Goal: Task Accomplishment & Management: Use online tool/utility

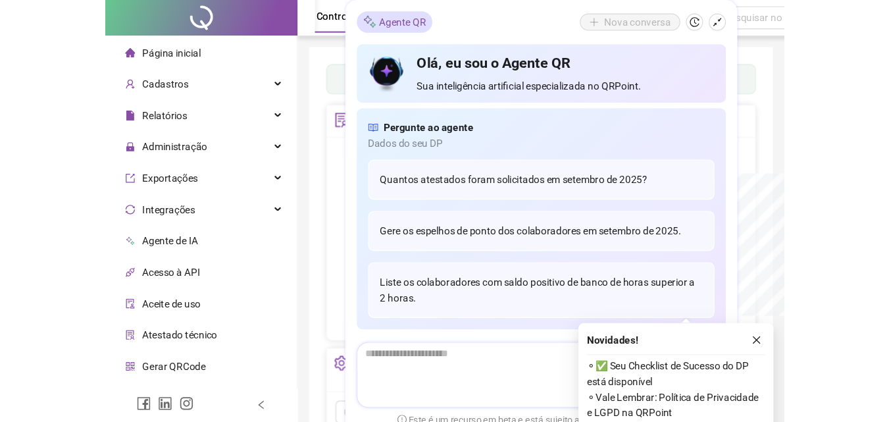
scroll to position [263, 0]
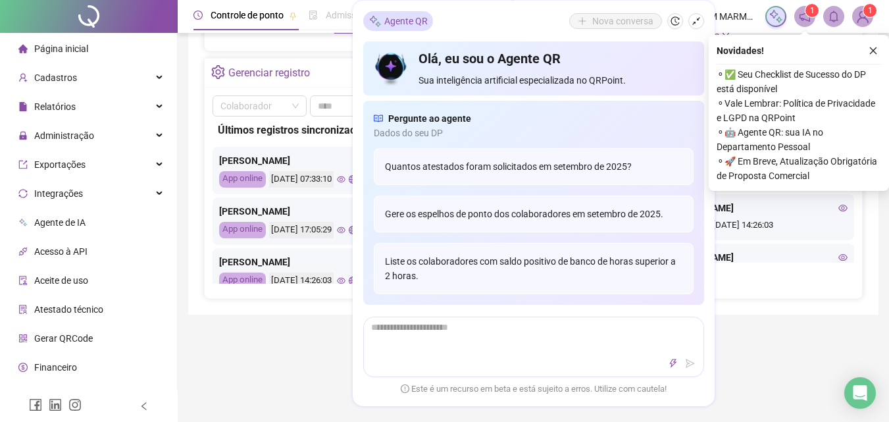
click at [627, 51] on div "Painel de controle Contabilidade Convites enviados Não há dados Não há dados No…" at bounding box center [533, 47] width 691 height 535
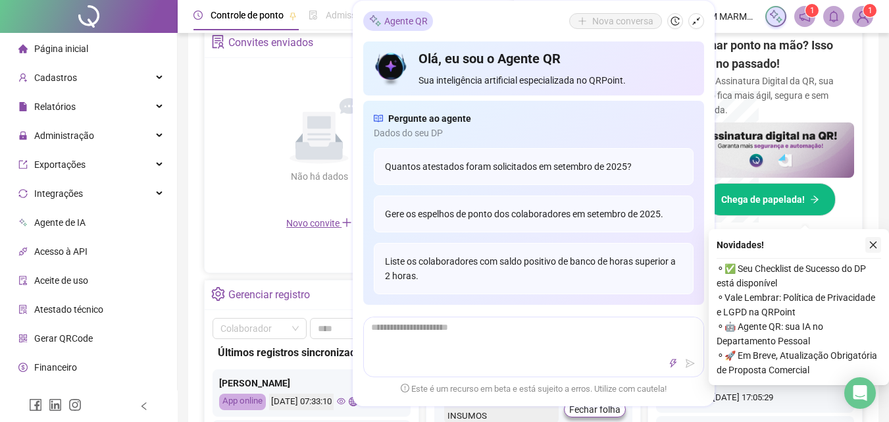
scroll to position [458, 0]
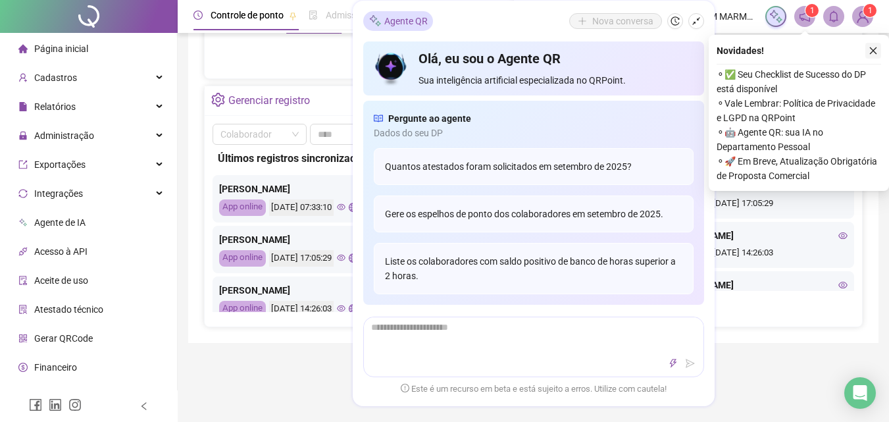
click at [627, 52] on icon "close" at bounding box center [873, 50] width 9 height 9
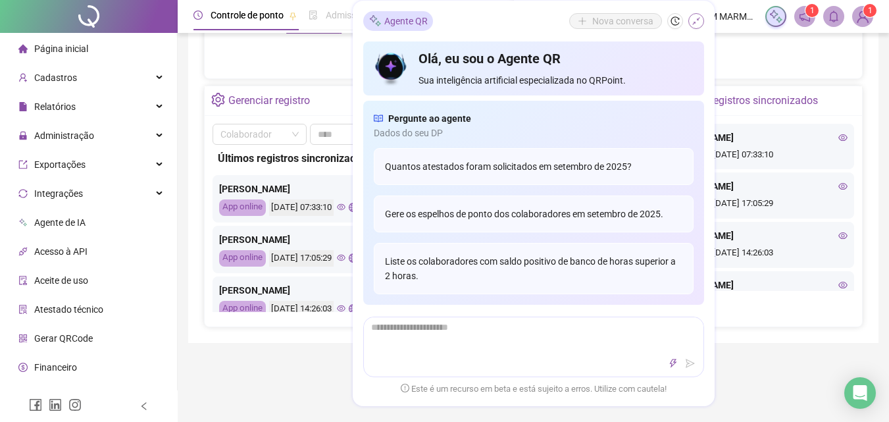
click at [627, 24] on icon "shrink" at bounding box center [696, 20] width 9 height 9
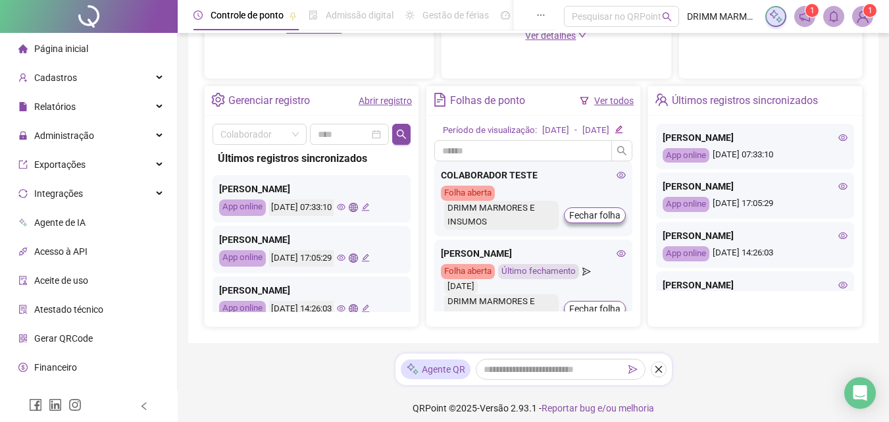
click at [617, 258] on icon "eye" at bounding box center [621, 253] width 9 height 9
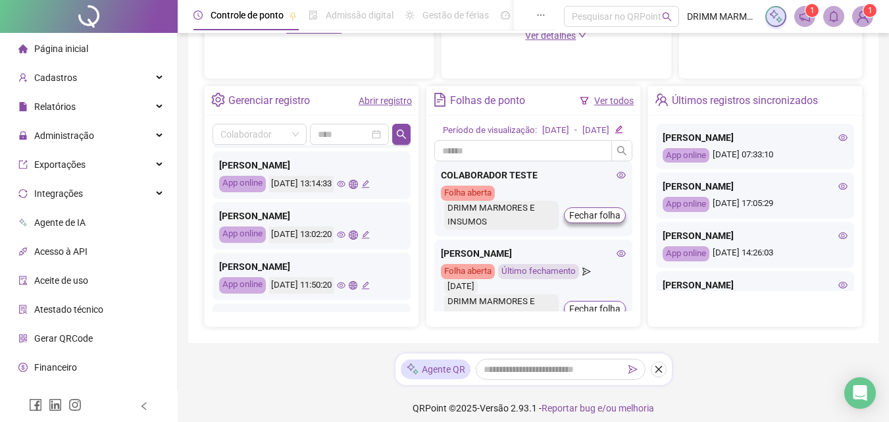
scroll to position [198, 0]
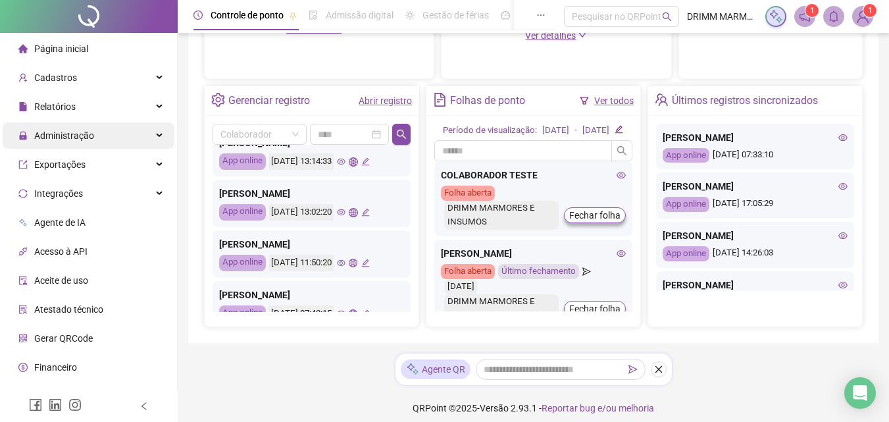
click at [150, 136] on div "Administração" at bounding box center [89, 135] width 172 height 26
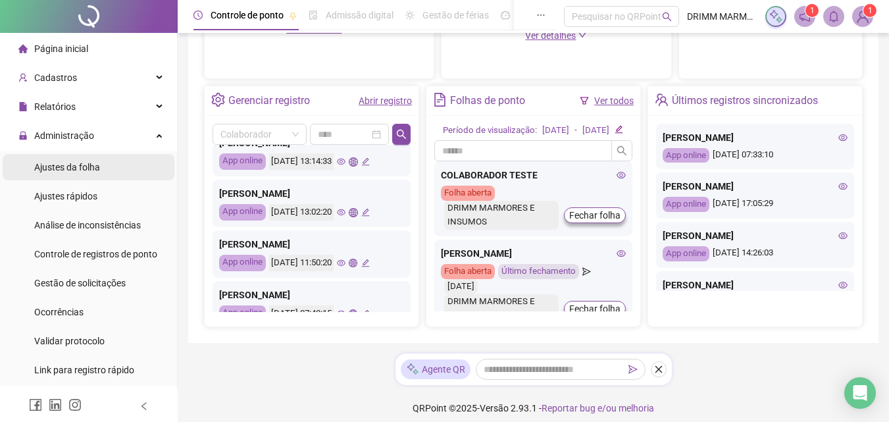
click at [109, 167] on li "Ajustes da folha" at bounding box center [89, 167] width 172 height 26
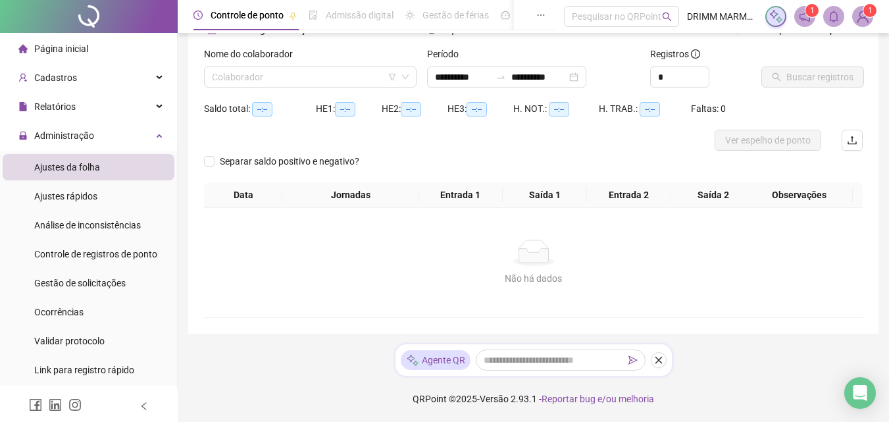
scroll to position [74, 0]
click at [404, 78] on icon "down" at bounding box center [406, 77] width 8 height 8
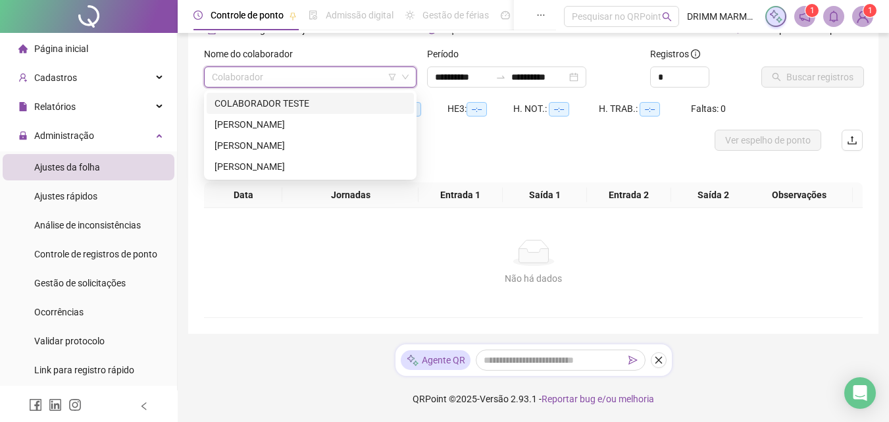
click at [286, 76] on input "search" at bounding box center [304, 77] width 185 height 20
click at [275, 143] on div "[PERSON_NAME]" at bounding box center [311, 145] width 192 height 14
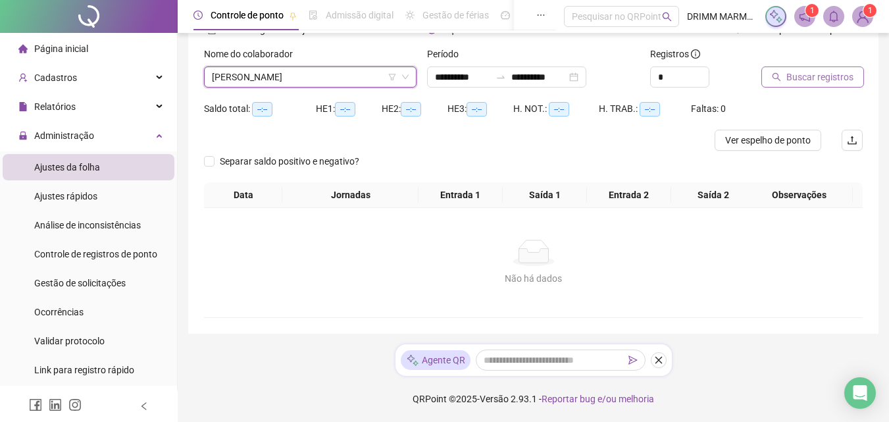
click at [627, 76] on span "Buscar registros" at bounding box center [820, 77] width 67 height 14
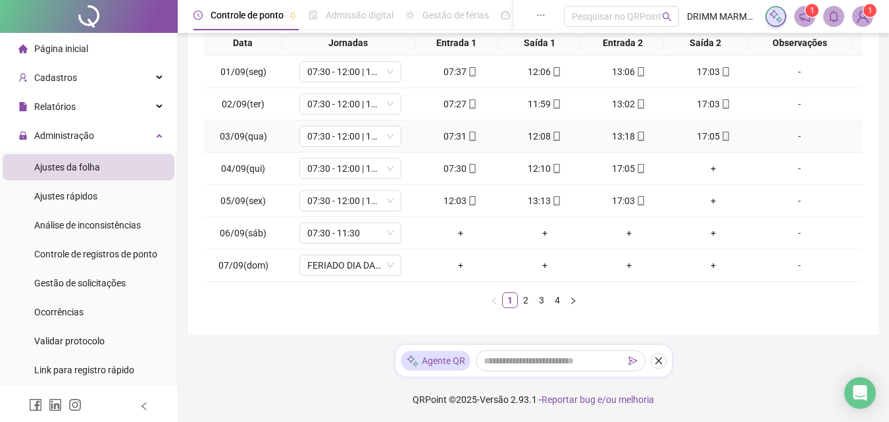
scroll to position [227, 0]
click at [627, 167] on icon "mobile" at bounding box center [641, 167] width 9 height 9
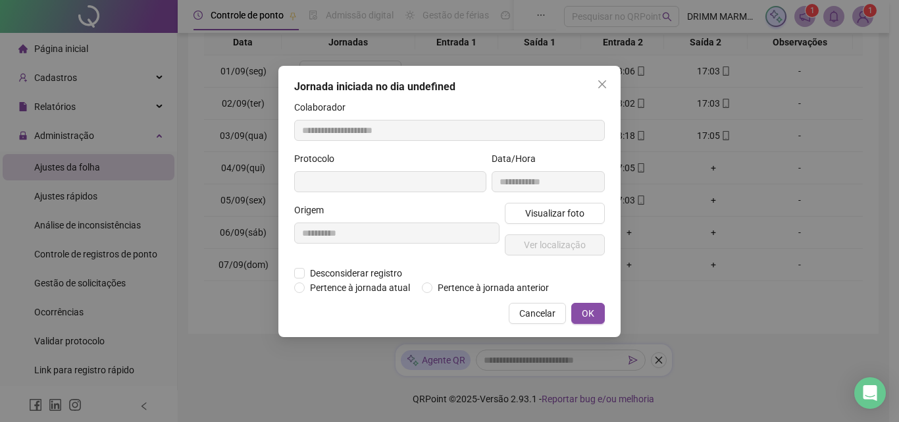
type input "**********"
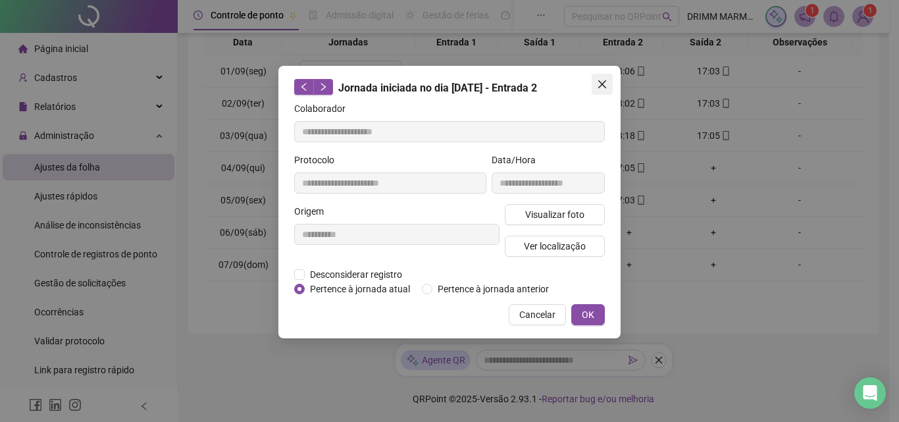
click at [604, 86] on icon "close" at bounding box center [602, 84] width 8 height 8
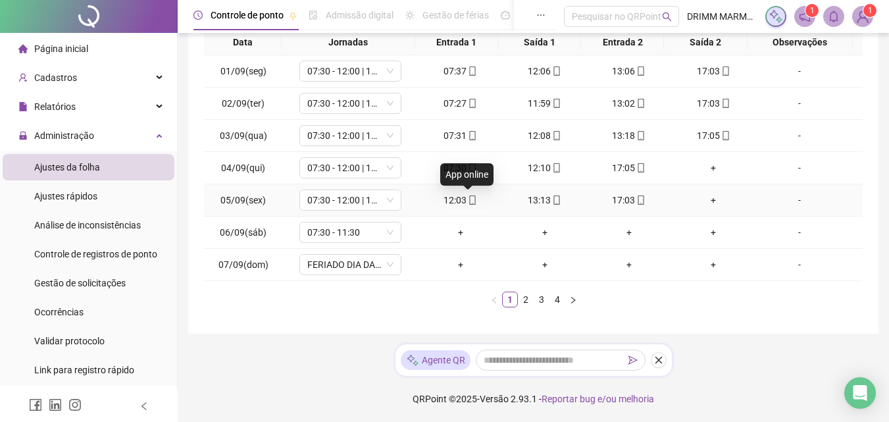
click at [468, 199] on icon "mobile" at bounding box center [472, 200] width 9 height 9
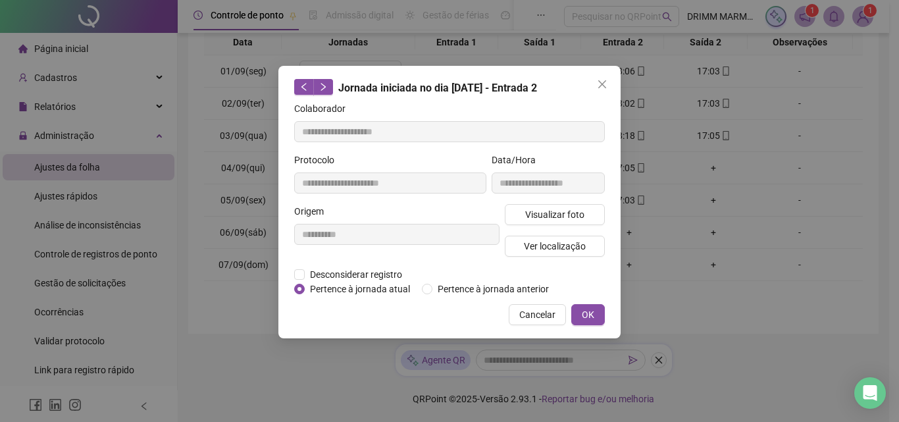
type input "**********"
click at [547, 212] on span "Visualizar foto" at bounding box center [554, 214] width 59 height 14
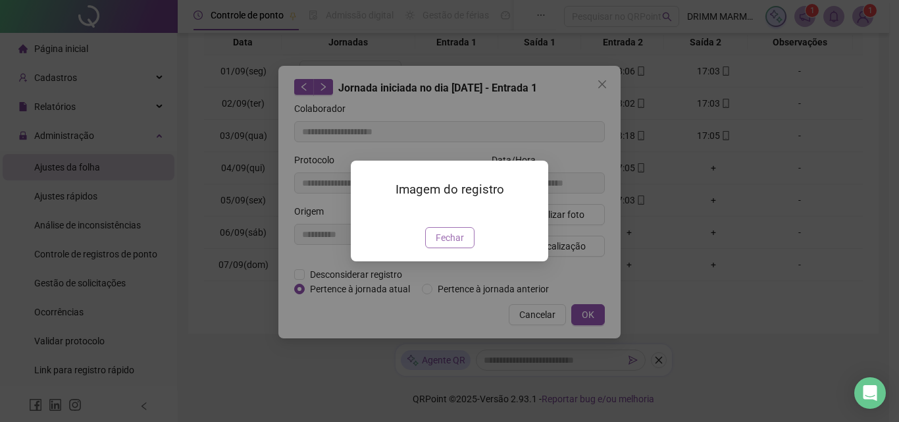
click at [462, 245] on span "Fechar" at bounding box center [450, 237] width 28 height 14
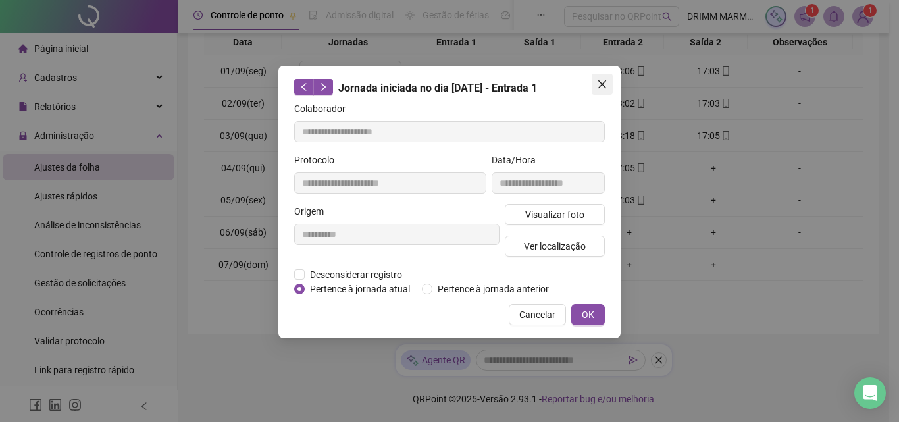
click at [601, 81] on icon "close" at bounding box center [602, 84] width 11 height 11
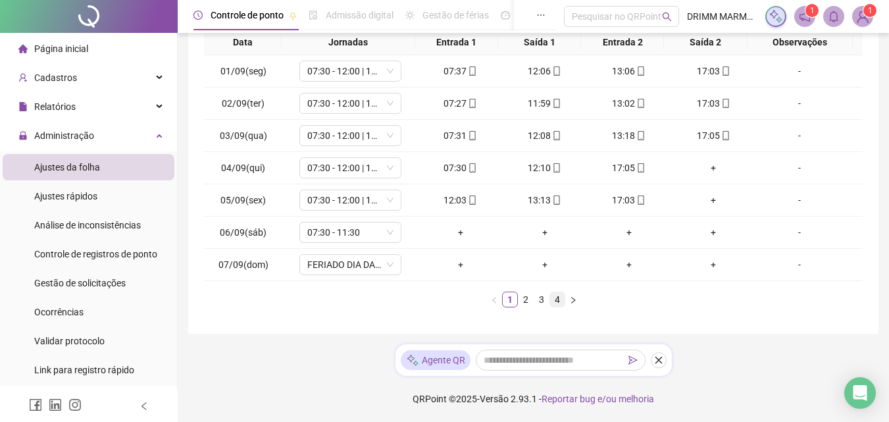
click at [555, 299] on link "4" at bounding box center [557, 299] width 14 height 14
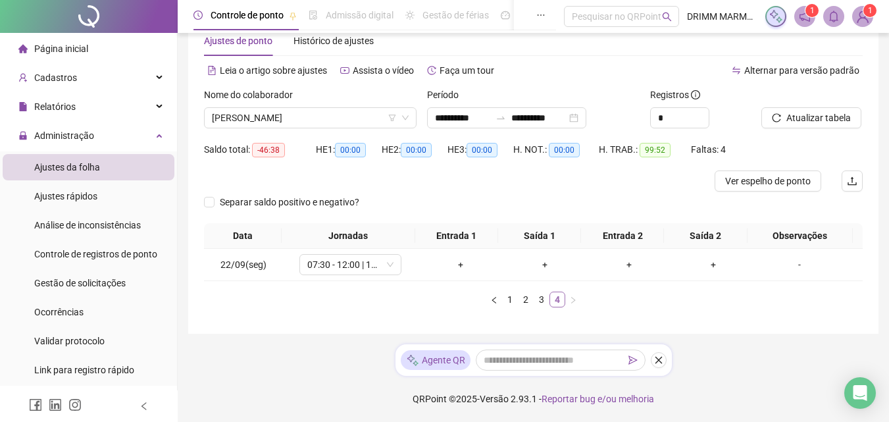
scroll to position [34, 0]
click at [452, 261] on div "+" at bounding box center [461, 264] width 74 height 14
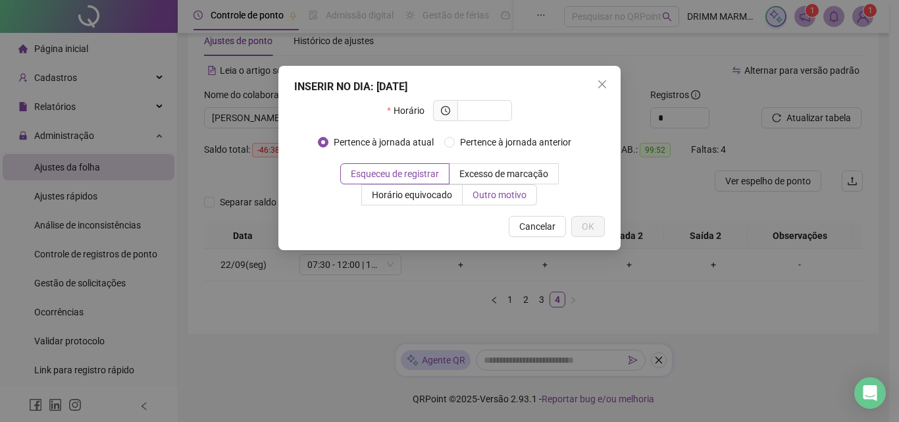
click at [502, 193] on span "Outro motivo" at bounding box center [500, 195] width 54 height 11
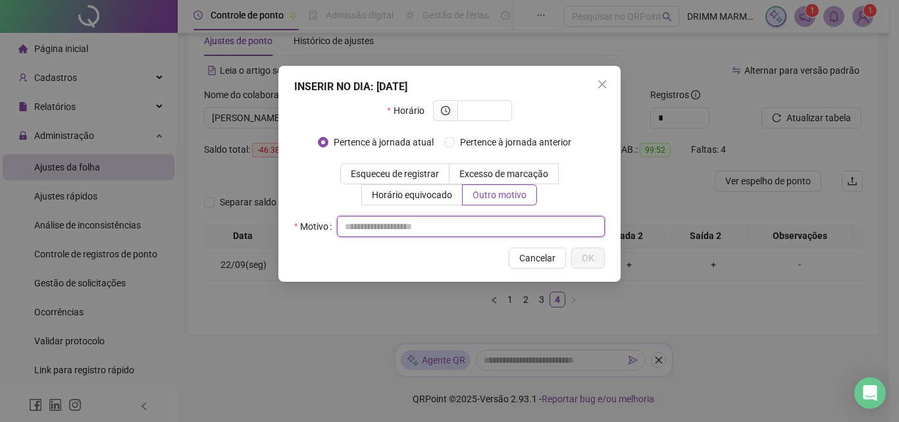
click at [501, 223] on input "text" at bounding box center [471, 226] width 268 height 21
type input "**********"
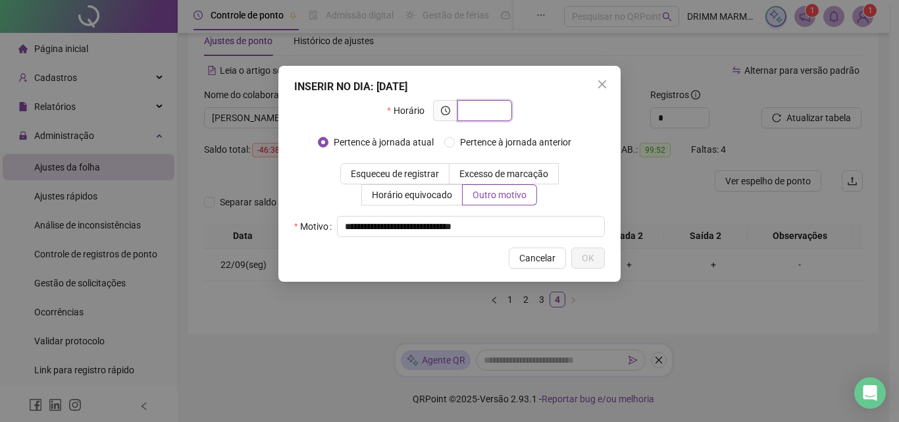
click at [472, 109] on input "text" at bounding box center [483, 110] width 36 height 14
type input "*****"
click at [591, 261] on span "OK" at bounding box center [588, 258] width 13 height 14
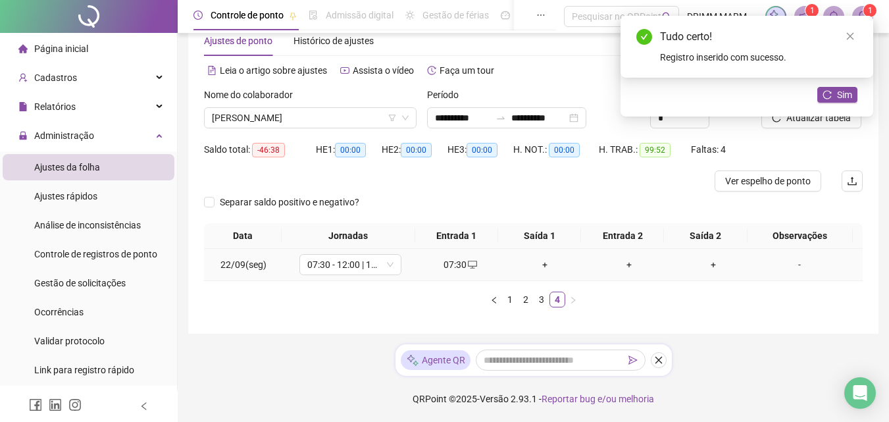
click at [541, 265] on div "+" at bounding box center [545, 264] width 74 height 14
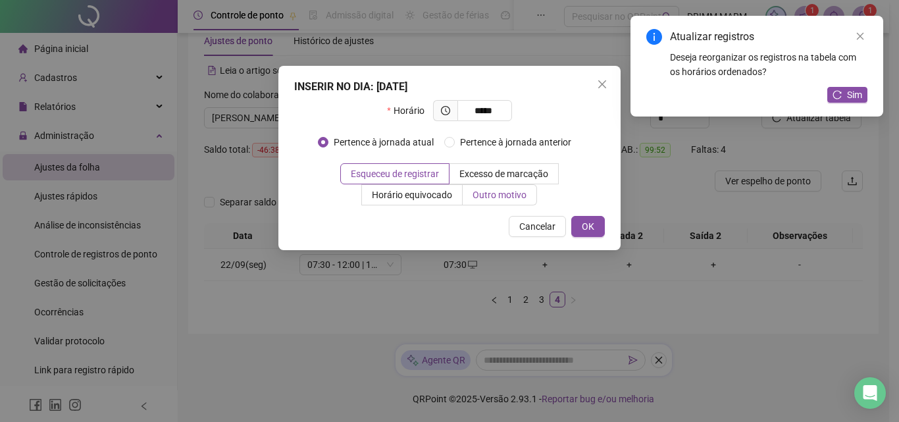
type input "*****"
click at [510, 191] on span "Outro motivo" at bounding box center [500, 195] width 54 height 11
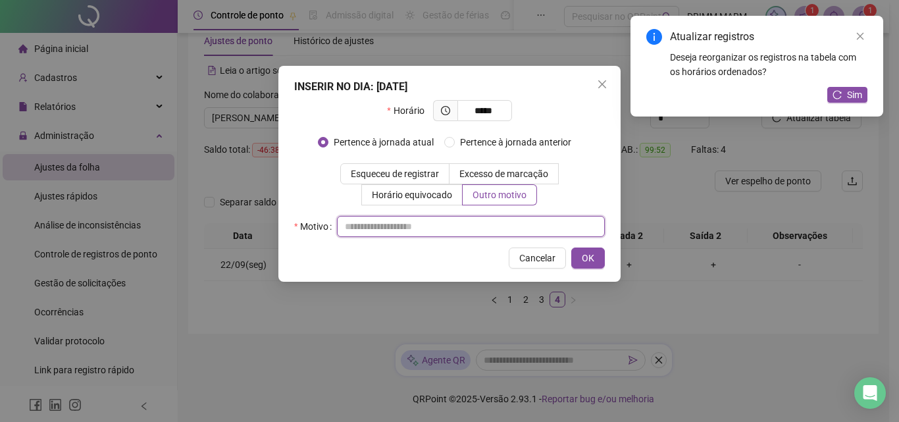
click at [439, 224] on input "text" at bounding box center [471, 226] width 268 height 21
type input "**********"
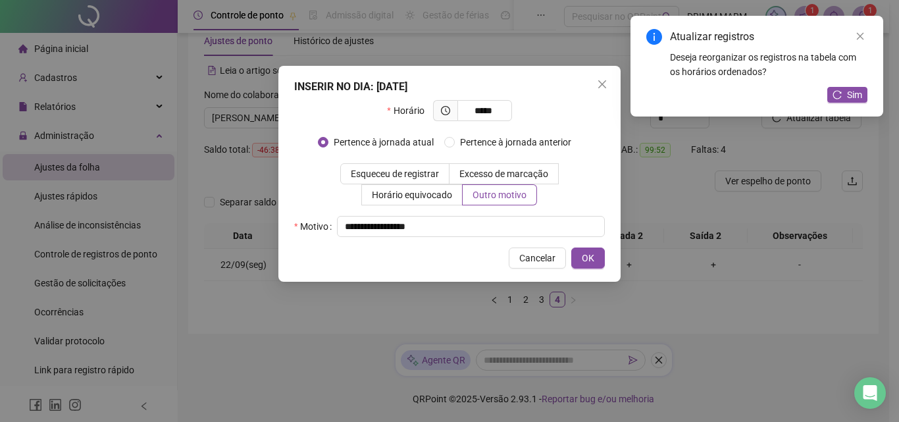
click at [587, 246] on div "**********" at bounding box center [449, 174] width 342 height 216
click at [589, 254] on span "OK" at bounding box center [588, 258] width 13 height 14
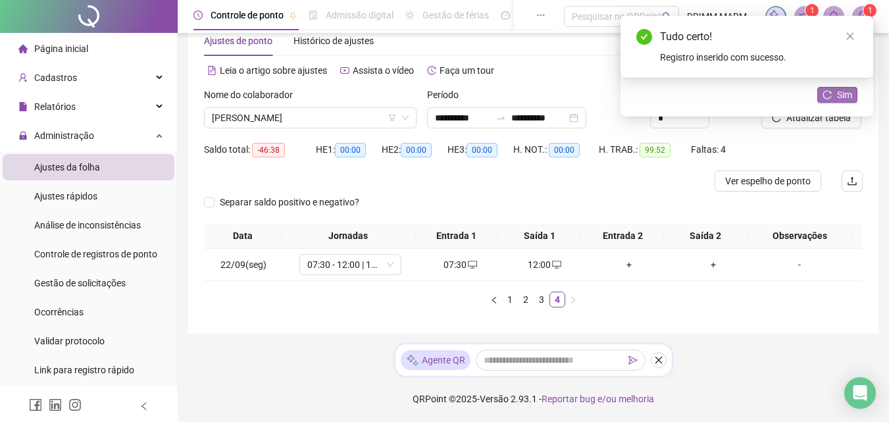
click at [627, 96] on span "Sim" at bounding box center [844, 95] width 15 height 14
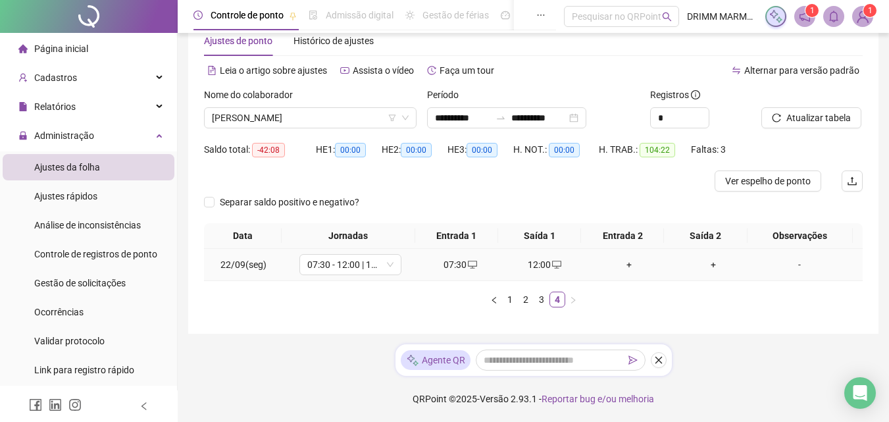
click at [623, 265] on div "+" at bounding box center [630, 264] width 74 height 14
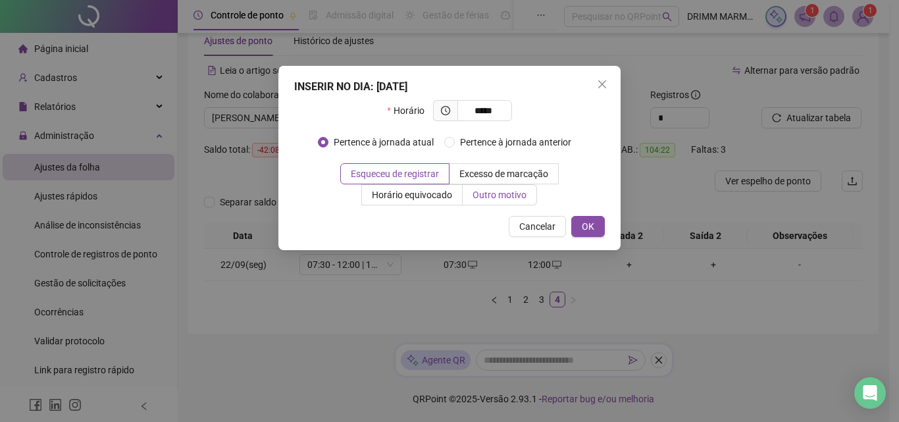
type input "*****"
click at [515, 198] on span "Outro motivo" at bounding box center [500, 195] width 54 height 11
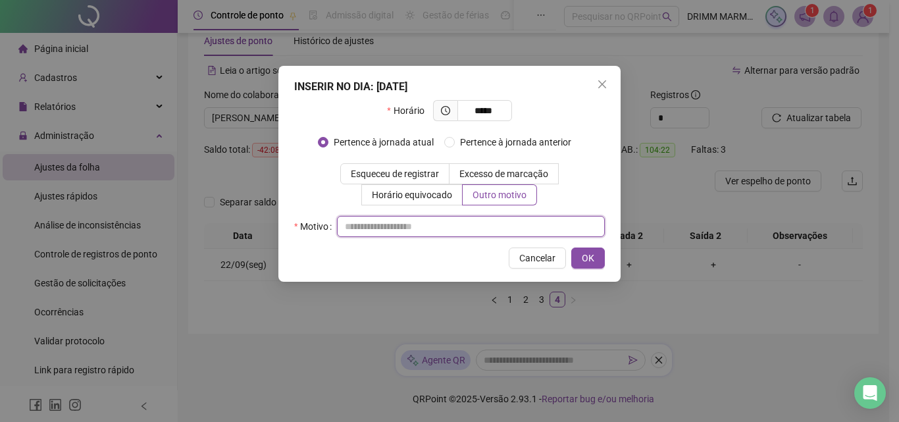
click at [425, 228] on input "text" at bounding box center [471, 226] width 268 height 21
type input "*****"
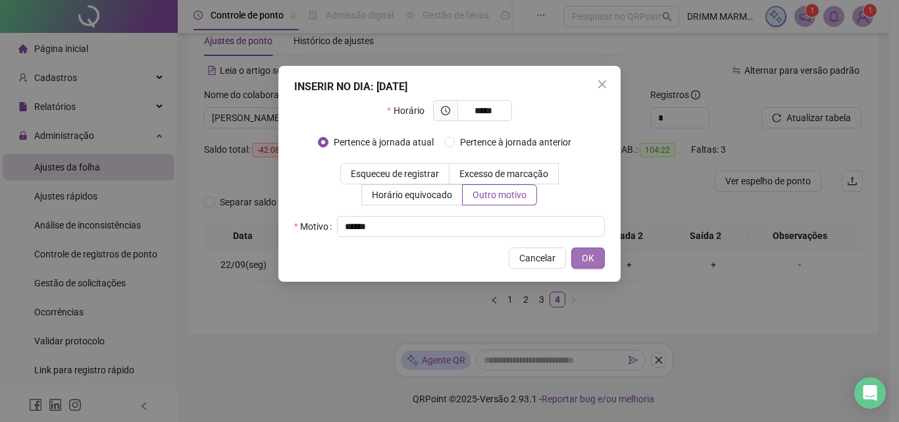
click at [577, 257] on button "OK" at bounding box center [588, 258] width 34 height 21
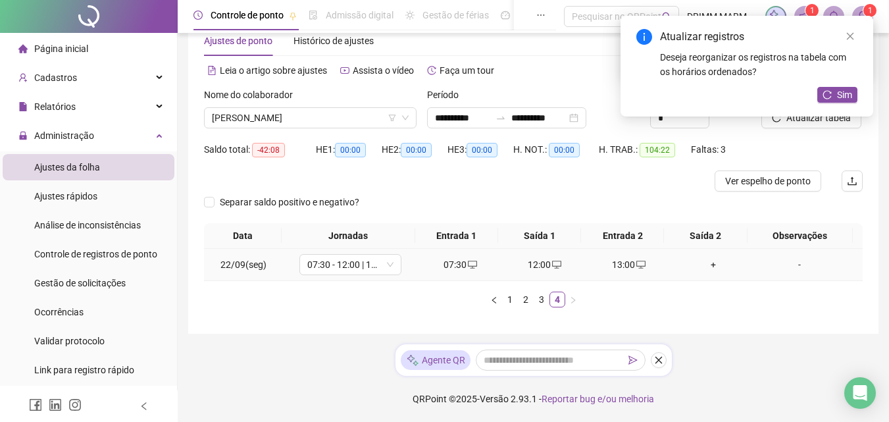
click at [627, 265] on div "+" at bounding box center [714, 264] width 74 height 14
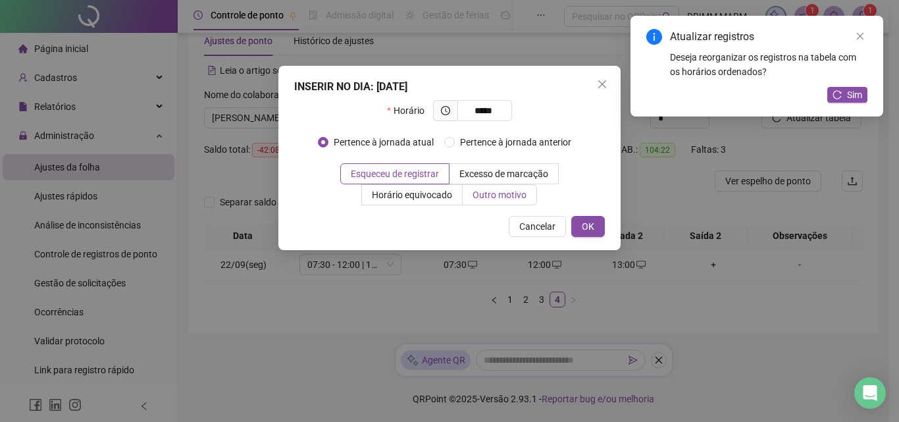
type input "*****"
click at [502, 198] on span "Outro motivo" at bounding box center [500, 195] width 54 height 11
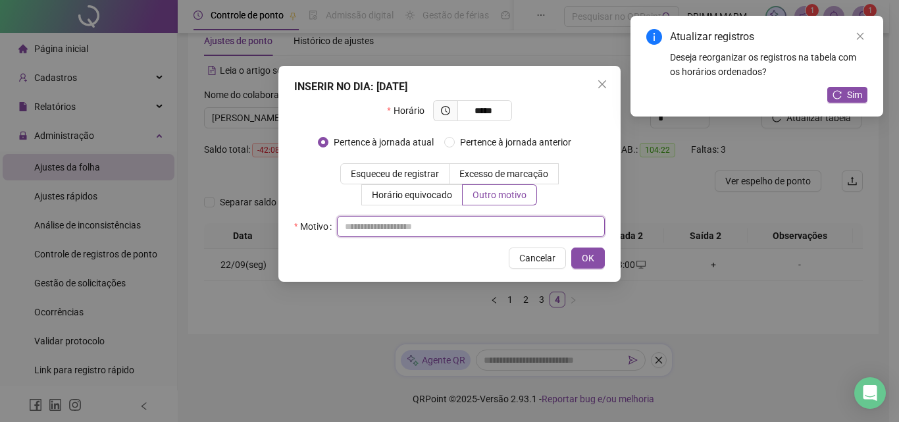
click at [457, 226] on input "text" at bounding box center [471, 226] width 268 height 21
type input "*****"
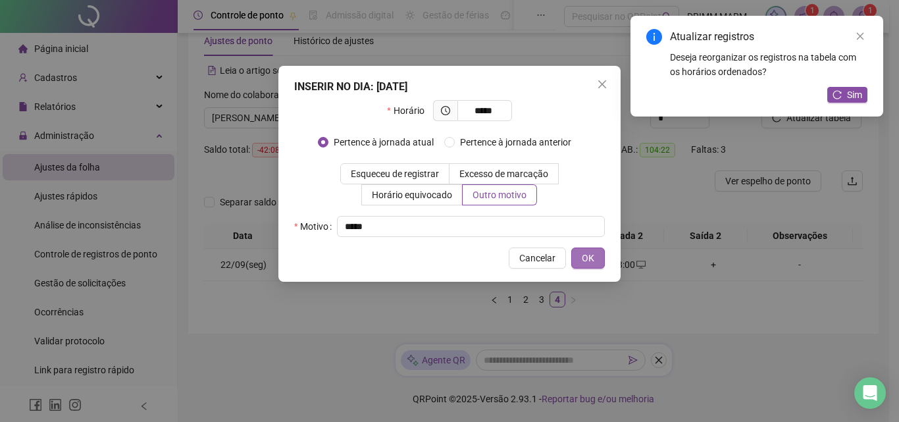
click at [585, 255] on span "OK" at bounding box center [588, 258] width 13 height 14
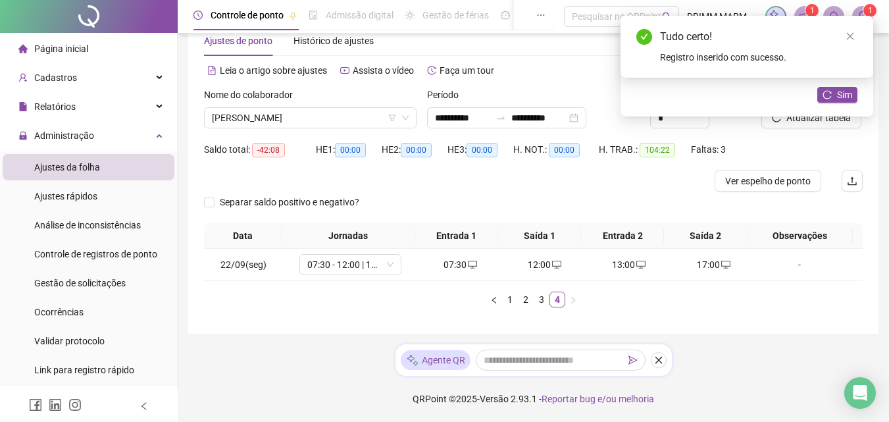
click at [627, 78] on div "Tudo certo! Registro inserido com sucesso." at bounding box center [747, 47] width 253 height 62
click at [627, 95] on span "Sim" at bounding box center [844, 95] width 15 height 14
click at [627, 35] on icon "close" at bounding box center [850, 36] width 9 height 9
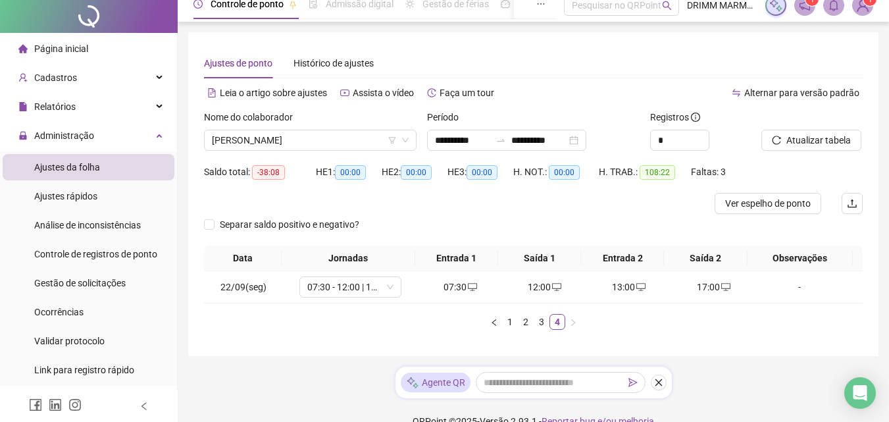
scroll to position [0, 0]
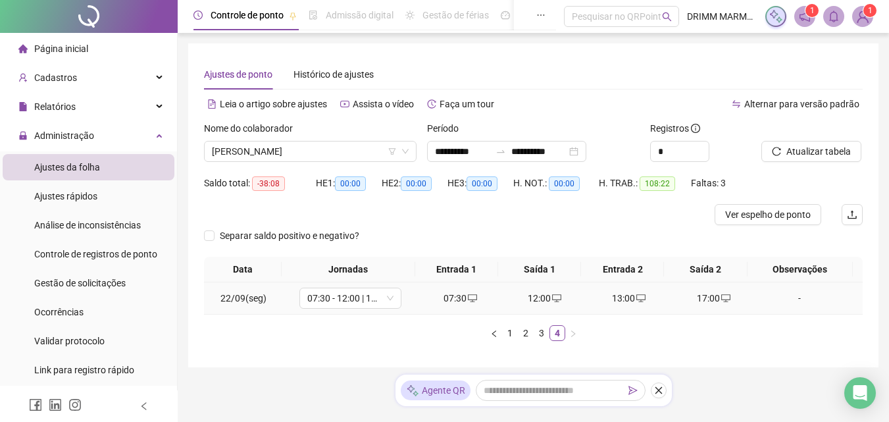
click at [627, 298] on div "-" at bounding box center [800, 298] width 78 height 14
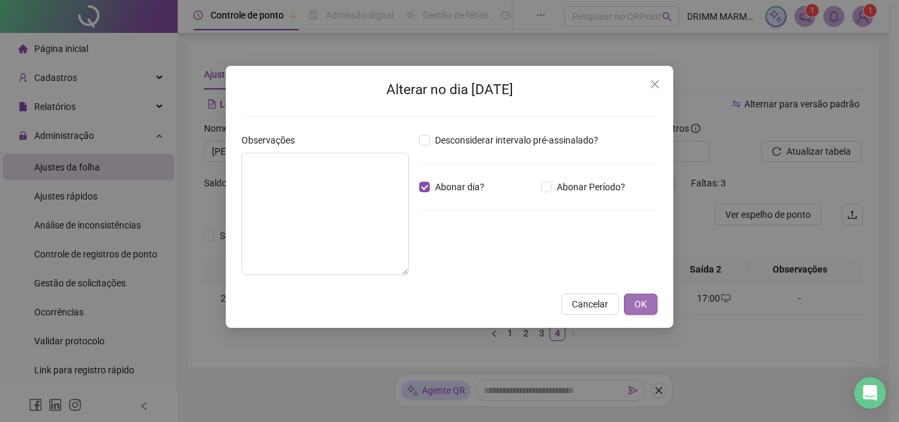
click at [627, 300] on span "OK" at bounding box center [641, 304] width 13 height 14
